Goal: Find specific page/section: Find specific page/section

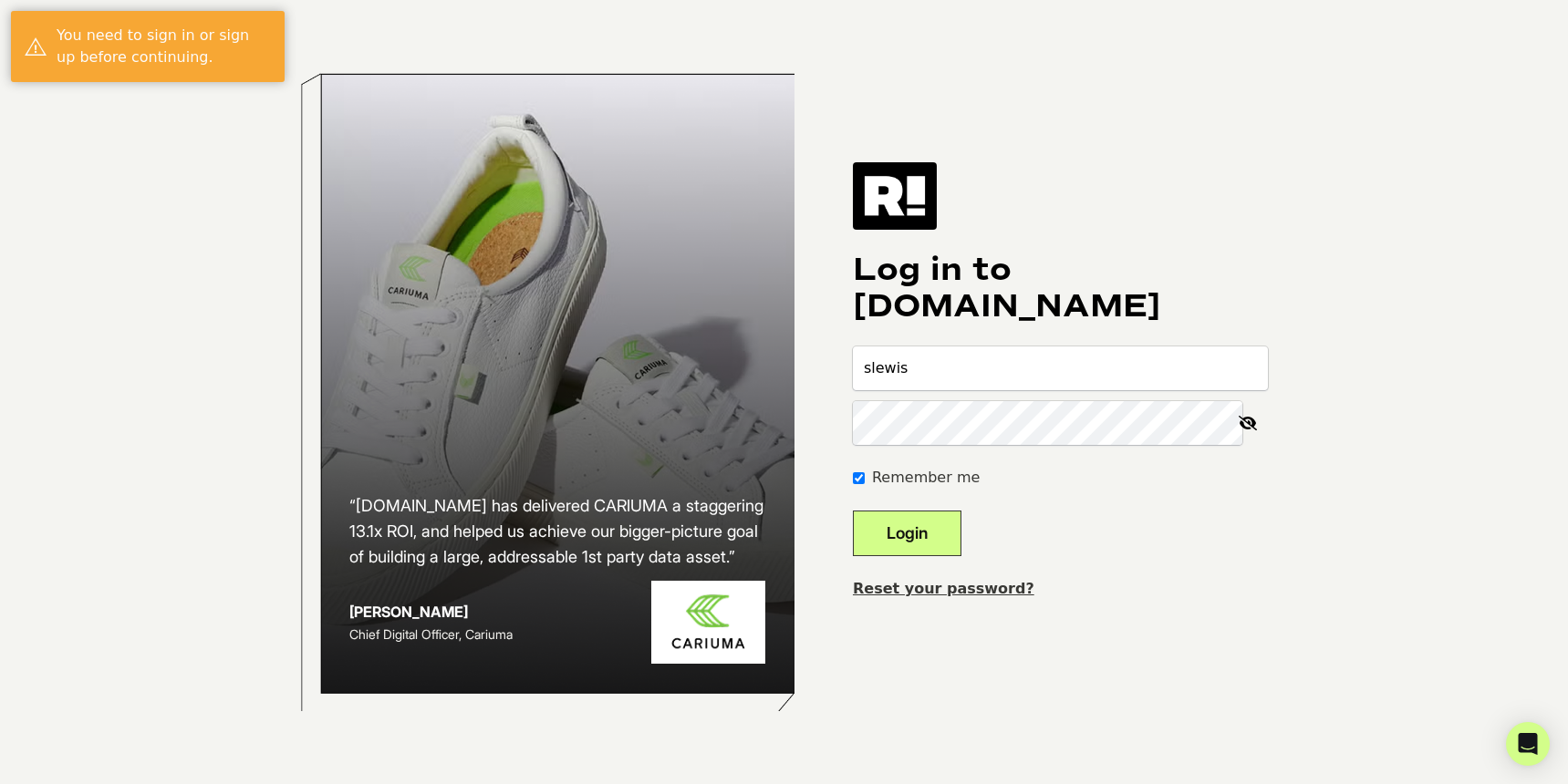
type input "[EMAIL_ADDRESS][DOMAIN_NAME]"
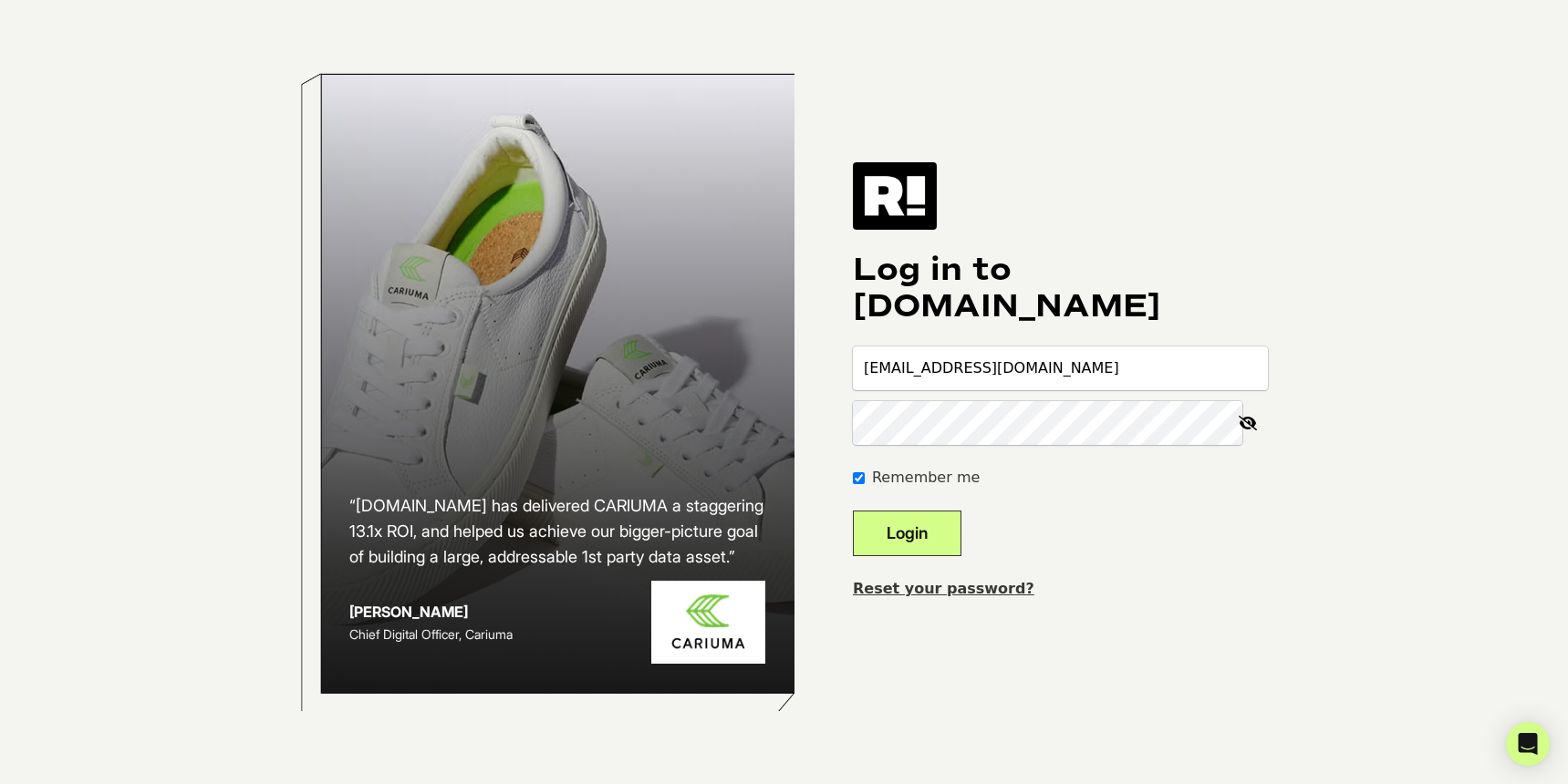
click at [852, 511] on button "Login" at bounding box center [906, 534] width 109 height 46
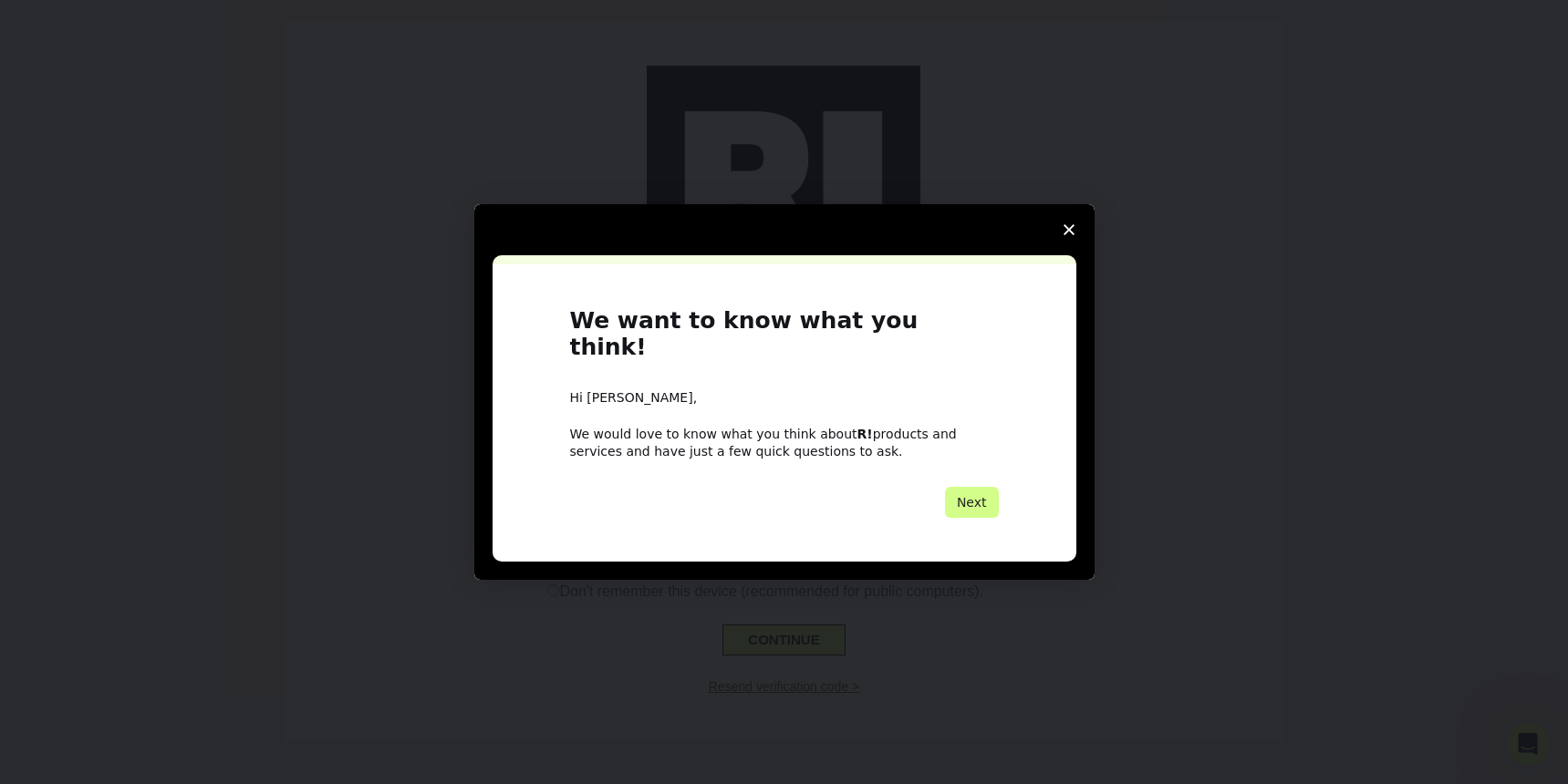
click at [1071, 235] on icon "Close survey" at bounding box center [1069, 229] width 11 height 11
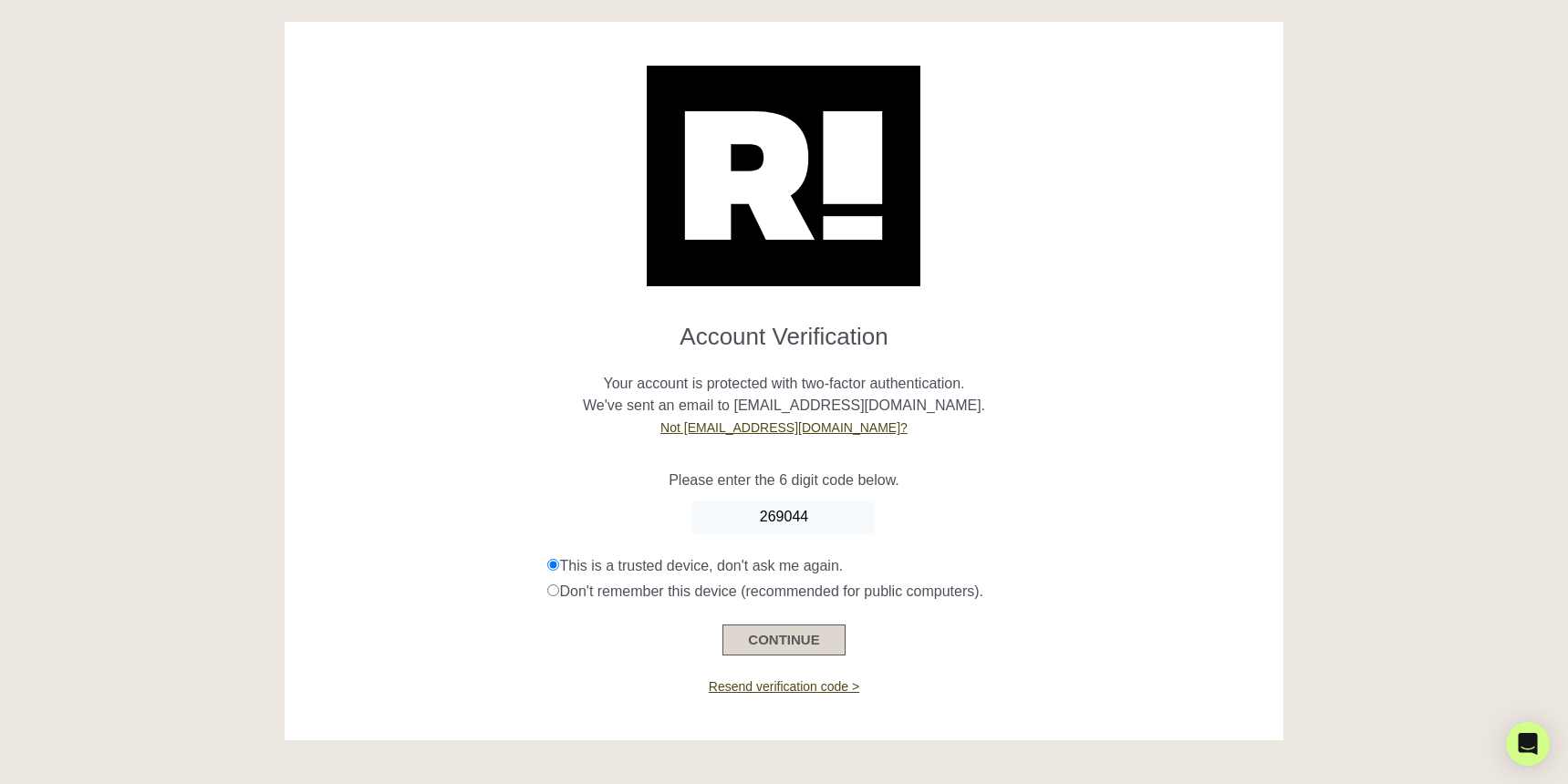
type input "269044"
click at [780, 637] on button "CONTINUE" at bounding box center [784, 639] width 122 height 31
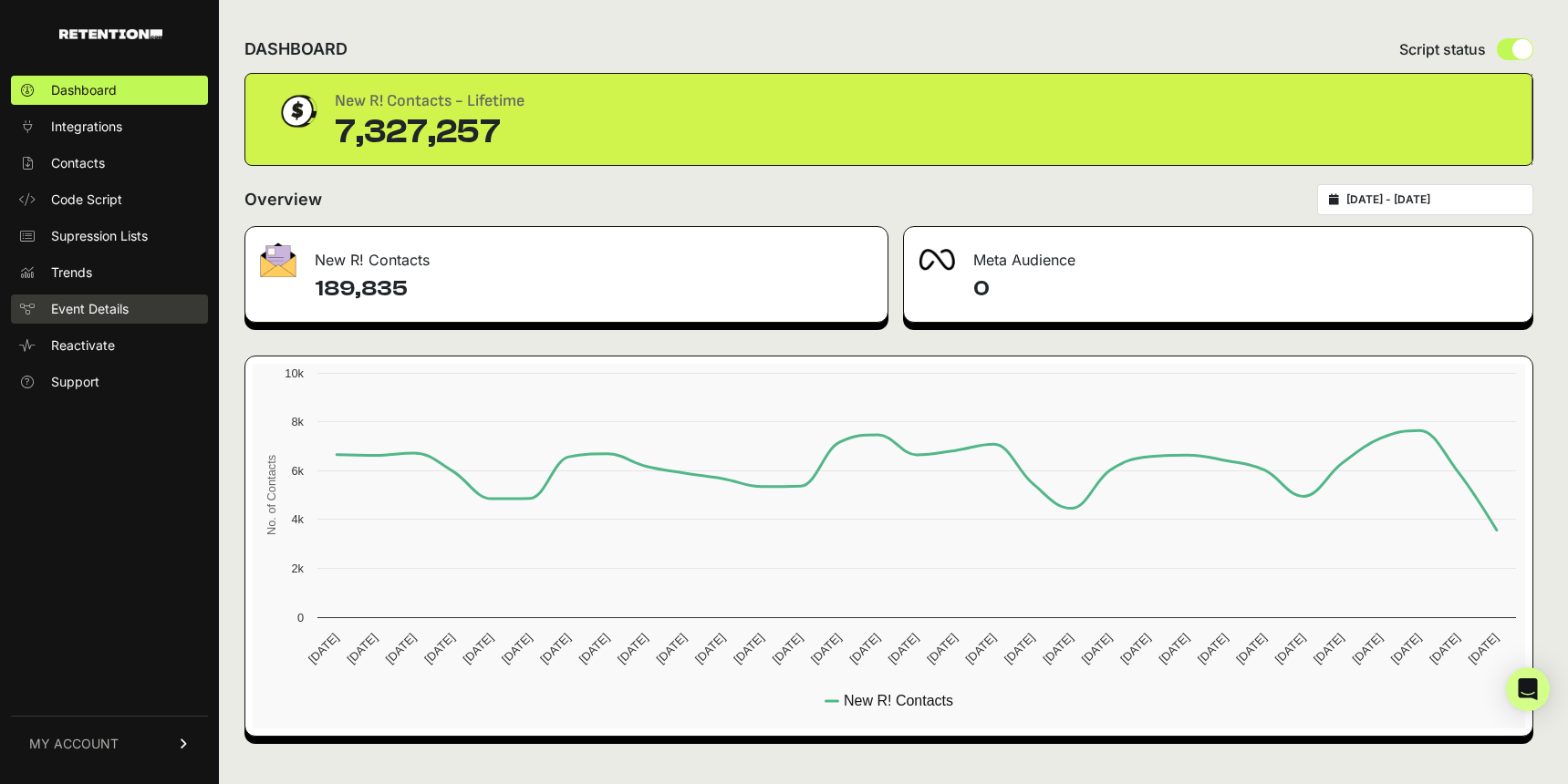
click at [94, 303] on span "Event Details" at bounding box center [90, 309] width 78 height 18
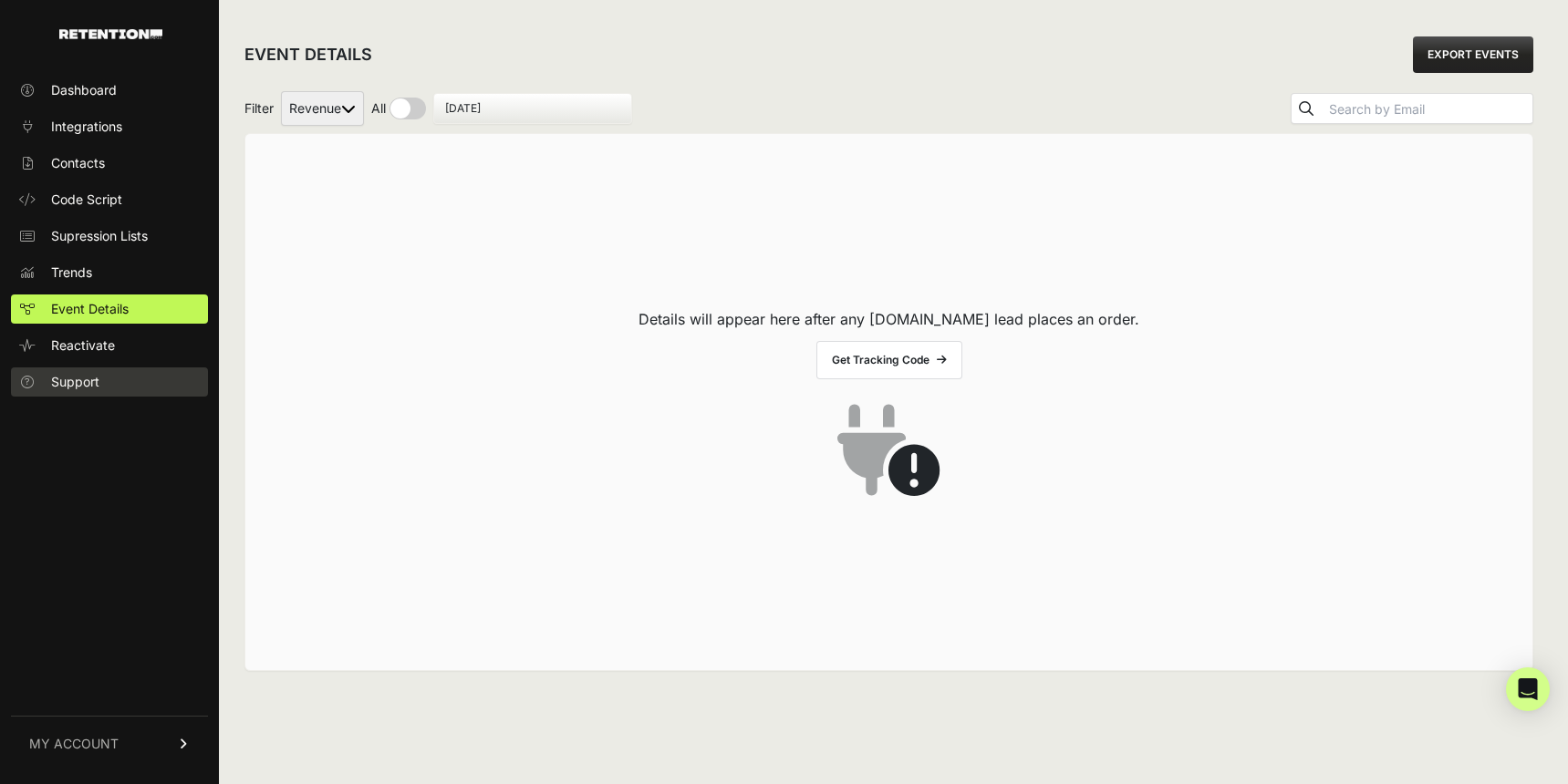
click at [96, 378] on span "Support" at bounding box center [75, 382] width 48 height 18
